Goal: Use online tool/utility: Use online tool/utility

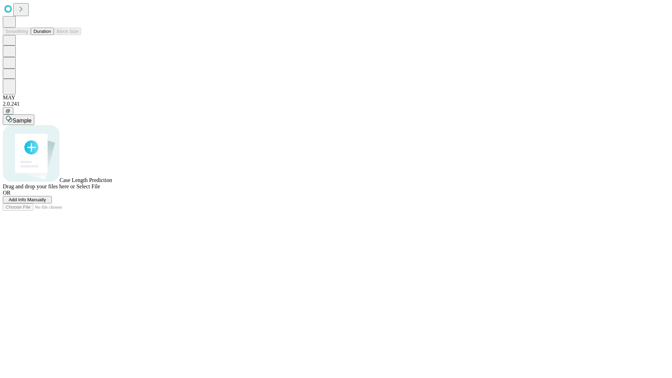
click at [51, 35] on button "Duration" at bounding box center [42, 31] width 23 height 7
click at [100, 189] on span "Select File" at bounding box center [88, 187] width 24 height 6
